Goal: Information Seeking & Learning: Learn about a topic

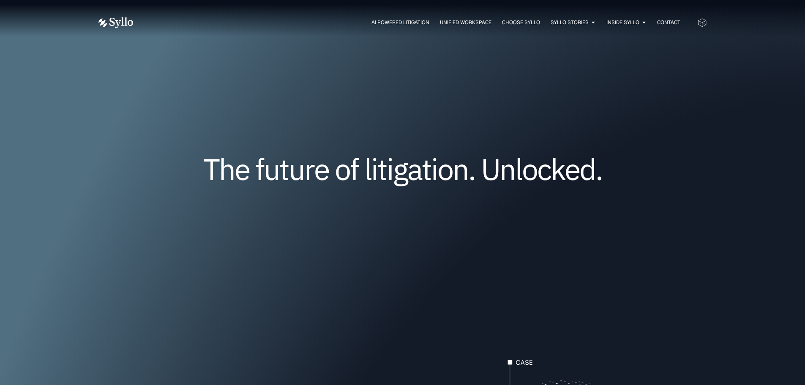
click at [474, 108] on div "The future of litigation. Unlocked." at bounding box center [402, 182] width 608 height 172
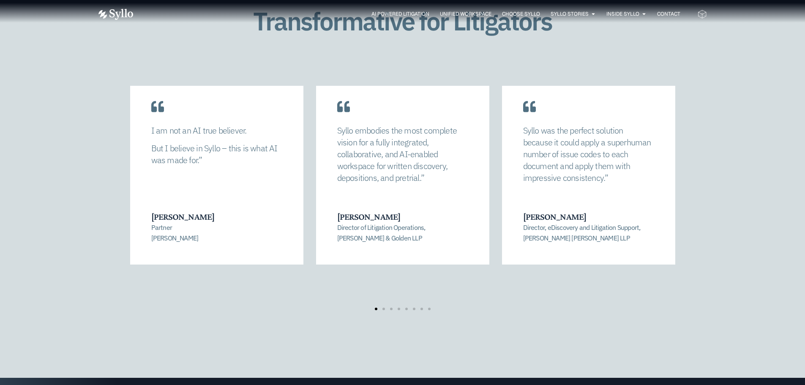
scroll to position [1732, 0]
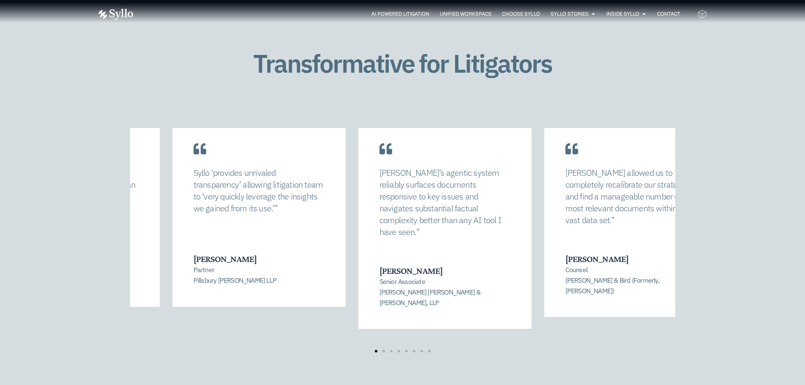
click at [116, 225] on div "[PERSON_NAME] allowed us to completely recalibrate our strategy and find a mana…" at bounding box center [402, 240] width 608 height 225
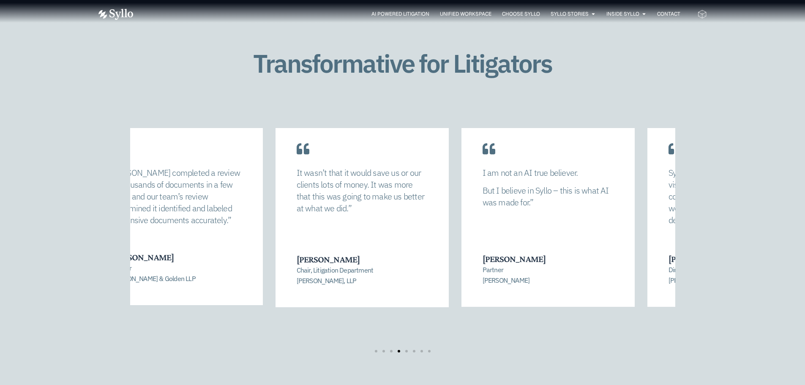
click at [0, 230] on div "Transformative for Litigators [PERSON_NAME] allowed us to completely recalibrat…" at bounding box center [402, 210] width 805 height 422
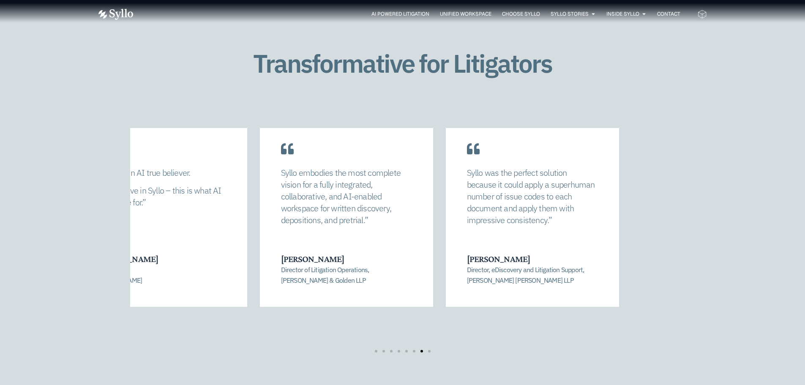
click at [83, 225] on div "Transformative for Litigators [PERSON_NAME] allowed us to completely recalibrat…" at bounding box center [402, 210] width 805 height 422
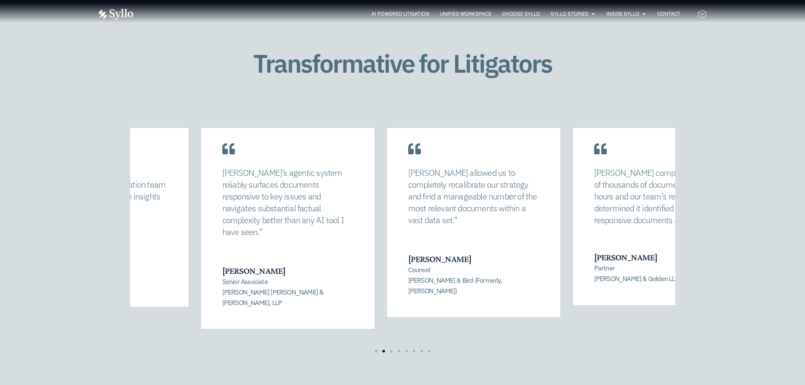
click at [113, 211] on div "[PERSON_NAME] allowed us to completely recalibrate our strategy and find a mana…" at bounding box center [402, 240] width 608 height 225
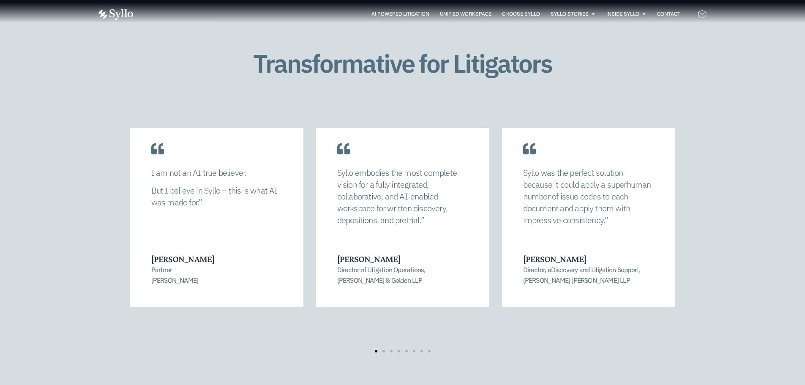
drag, startPoint x: 723, startPoint y: 116, endPoint x: 732, endPoint y: 193, distance: 77.4
click at [732, 193] on div "Transformative for Litigators [PERSON_NAME] allowed us to completely recalibrat…" at bounding box center [402, 210] width 805 height 422
drag, startPoint x: 744, startPoint y: 230, endPoint x: 750, endPoint y: 266, distance: 36.3
click at [750, 266] on div "Transformative for Litigators Syllo allowed us to completely recalibrate our st…" at bounding box center [402, 210] width 805 height 422
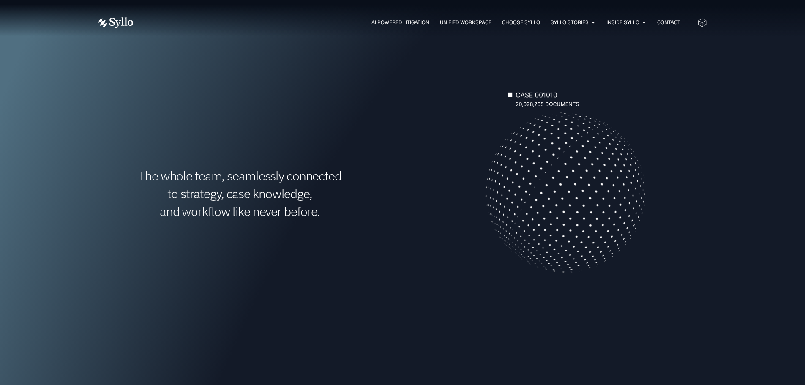
scroll to position [0, 0]
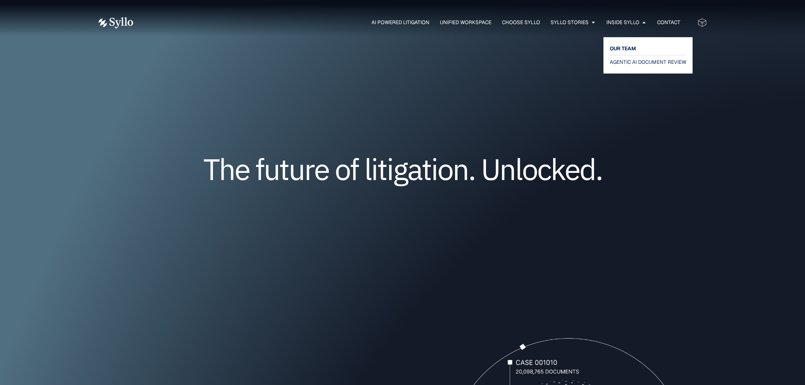
click at [622, 50] on span "OUR TEAM" at bounding box center [623, 49] width 26 height 10
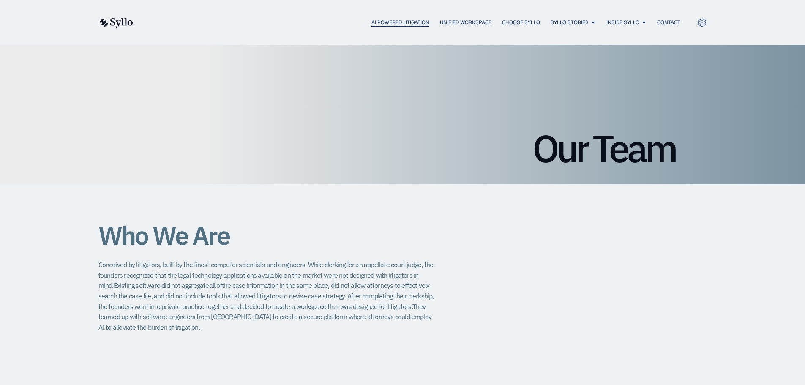
click at [383, 20] on span "AI Powered Litigation" at bounding box center [400, 23] width 58 height 8
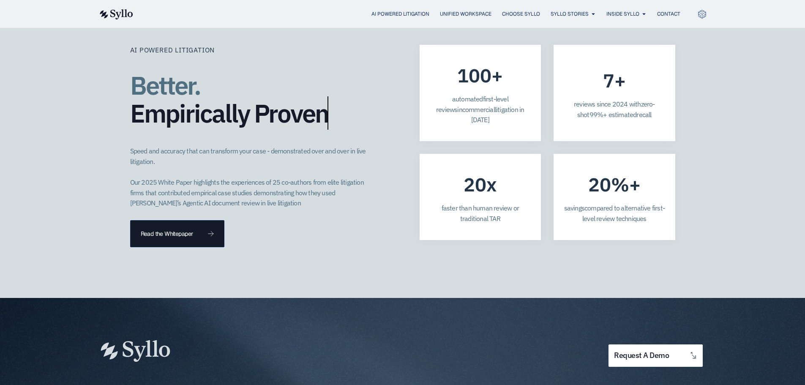
scroll to position [2366, 0]
